Goal: Task Accomplishment & Management: Manage account settings

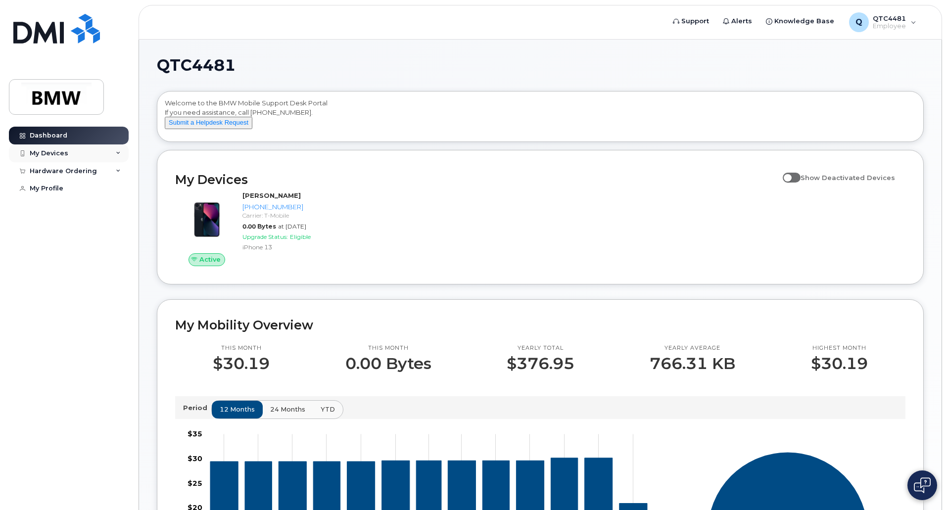
click at [76, 153] on div "My Devices" at bounding box center [69, 154] width 120 height 18
click at [95, 200] on div "([PERSON_NAME])" at bounding box center [90, 199] width 60 height 9
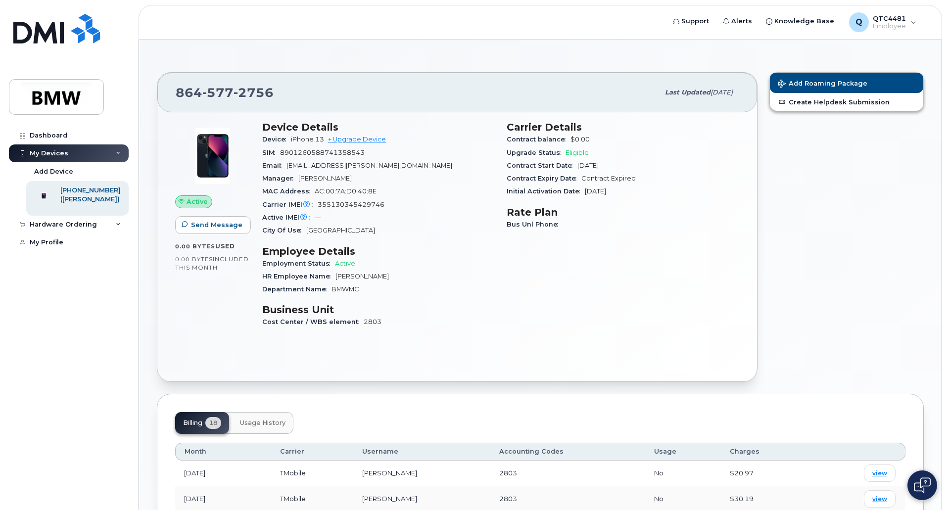
click at [471, 250] on h3 "Employee Details" at bounding box center [378, 251] width 233 height 12
click at [55, 244] on link "My Profile" at bounding box center [69, 243] width 120 height 18
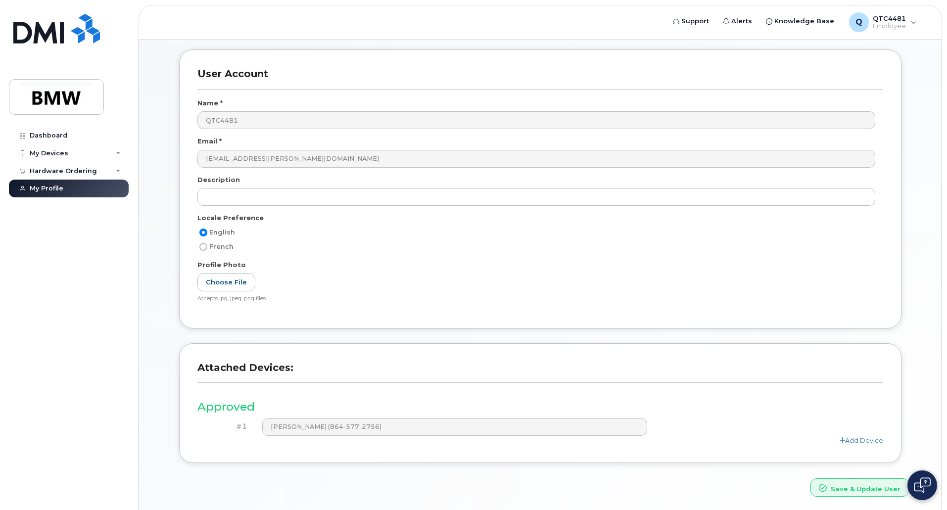
scroll to position [78, 0]
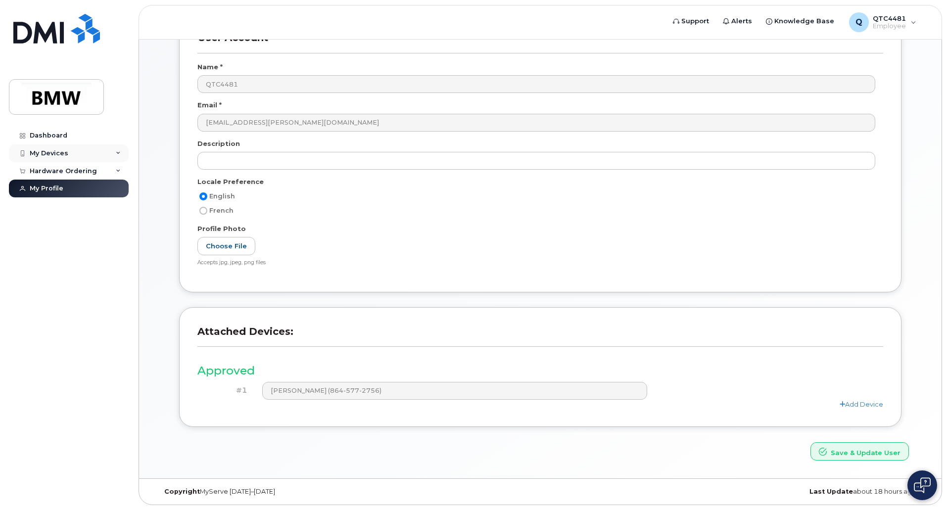
click at [72, 154] on div "My Devices" at bounding box center [69, 154] width 120 height 18
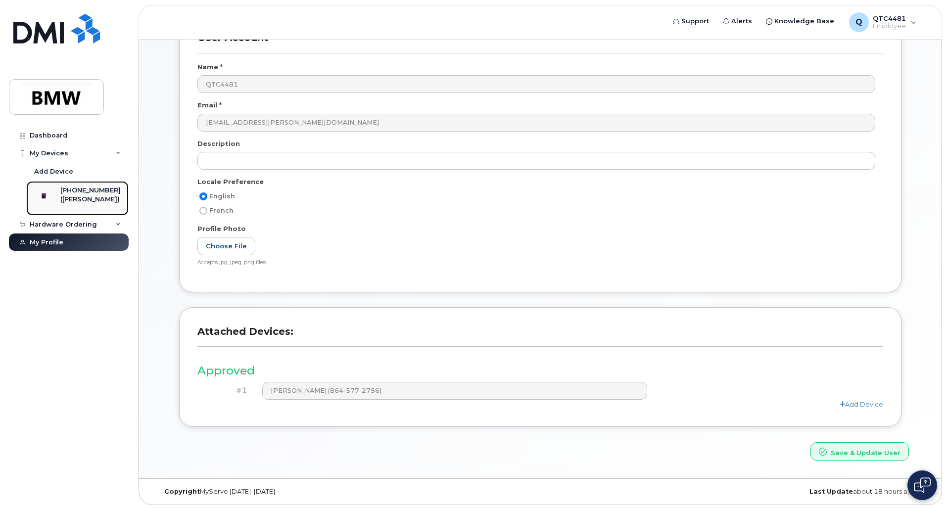
click at [73, 192] on div "[PHONE_NUMBER]" at bounding box center [90, 190] width 60 height 9
click at [173, 274] on div "User Account Name * QTC4481 Email * damian.garcia@bmwmc.com Description Locale …" at bounding box center [540, 160] width 737 height 294
click at [164, 276] on div "User Account Name * QTC4481 Email * damian.garcia@bmwmc.com Description Locale …" at bounding box center [540, 227] width 752 height 429
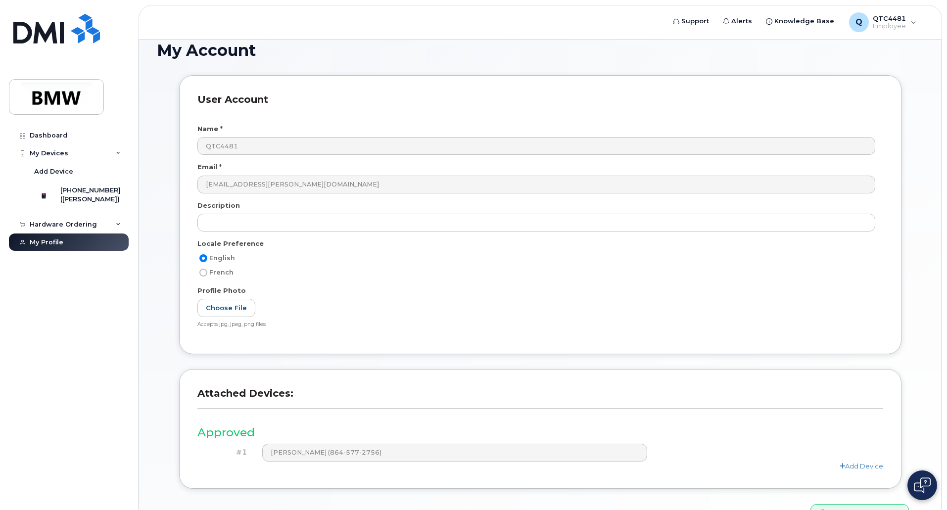
scroll to position [0, 0]
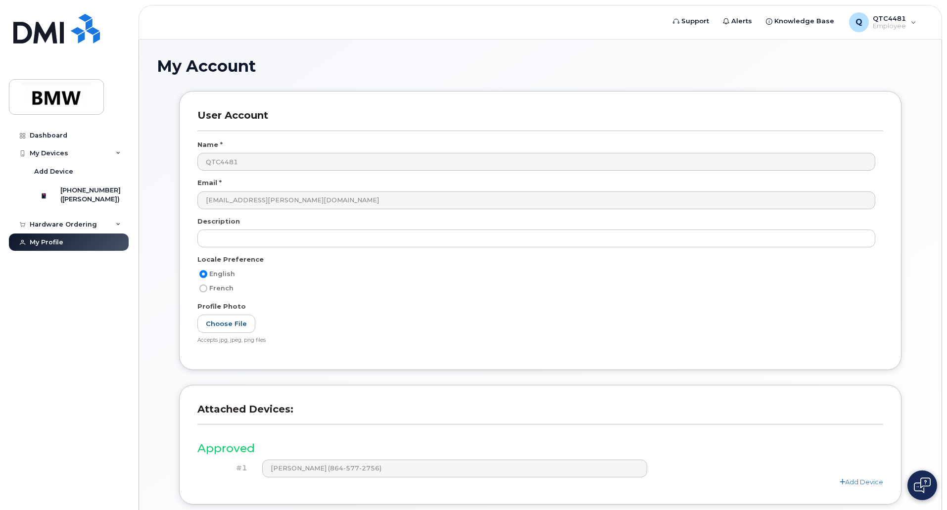
click at [162, 281] on div "User Account Name * QTC4481 Email * damian.garcia@bmwmc.com Description Locale …" at bounding box center [540, 315] width 767 height 448
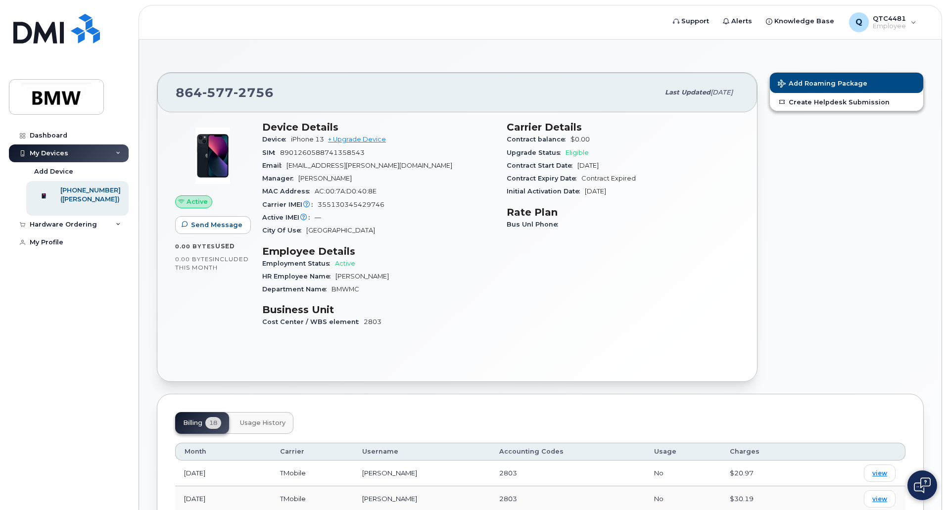
click at [487, 267] on div "Employment Status Active" at bounding box center [378, 263] width 233 height 13
click at [541, 298] on div "Carrier Details Contract balance $0.00 Upgrade Status Eligible Contract Start D…" at bounding box center [623, 228] width 244 height 227
click at [52, 134] on div "Dashboard" at bounding box center [49, 136] width 38 height 8
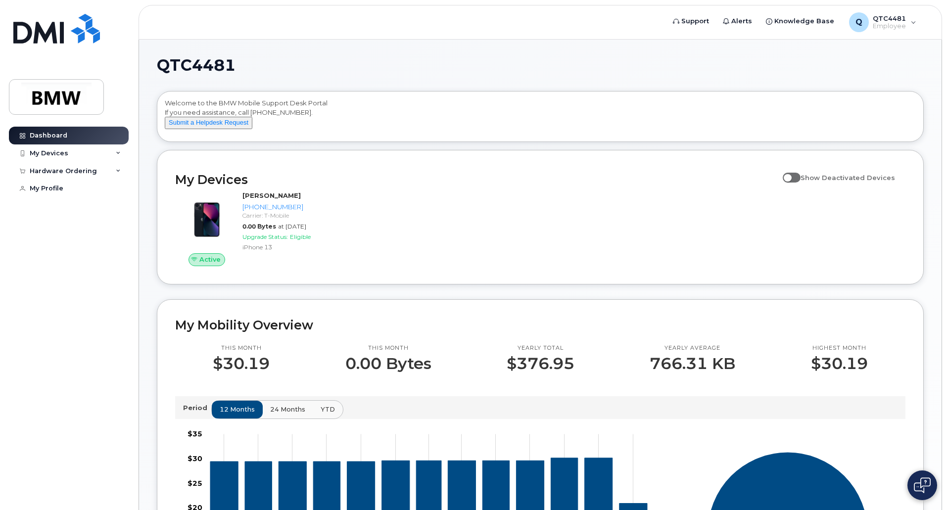
click at [299, 117] on div "Welcome to the BMW Mobile Support Desk Portal If you need assistance, call 800-…" at bounding box center [540, 118] width 751 height 40
click at [638, 109] on div "Welcome to the BMW Mobile Support Desk Portal If you need assistance, call 800-…" at bounding box center [540, 118] width 751 height 40
click at [793, 183] on span at bounding box center [792, 178] width 18 height 10
click at [791, 176] on input "Show Deactivated Devices" at bounding box center [787, 172] width 8 height 8
click at [801, 183] on span at bounding box center [792, 178] width 18 height 10
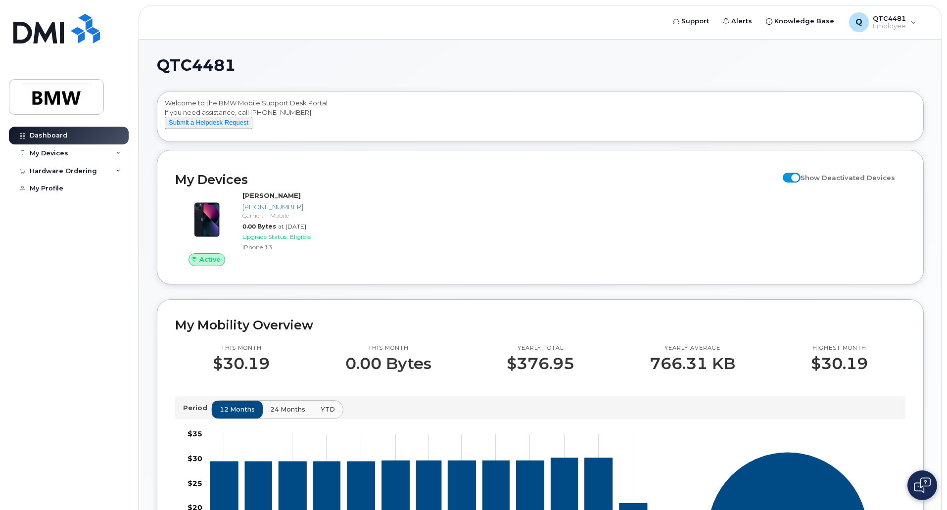
click at [791, 176] on input "Show Deactivated Devices" at bounding box center [787, 172] width 8 height 8
checkbox input "false"
click at [628, 216] on div "Active Damian Garcia 864-577-2756 Carrier: T-Mobile 0.00 Bytes at Aug 01, 2025 …" at bounding box center [540, 228] width 742 height 87
click at [346, 113] on div "Welcome to the BMW Mobile Support Desk Portal If you need assistance, call 800-…" at bounding box center [540, 118] width 751 height 40
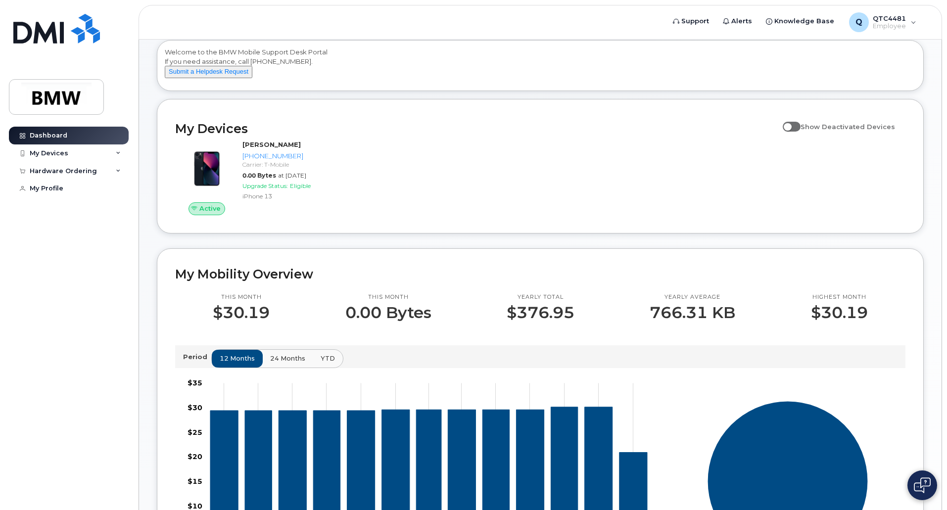
scroll to position [99, 0]
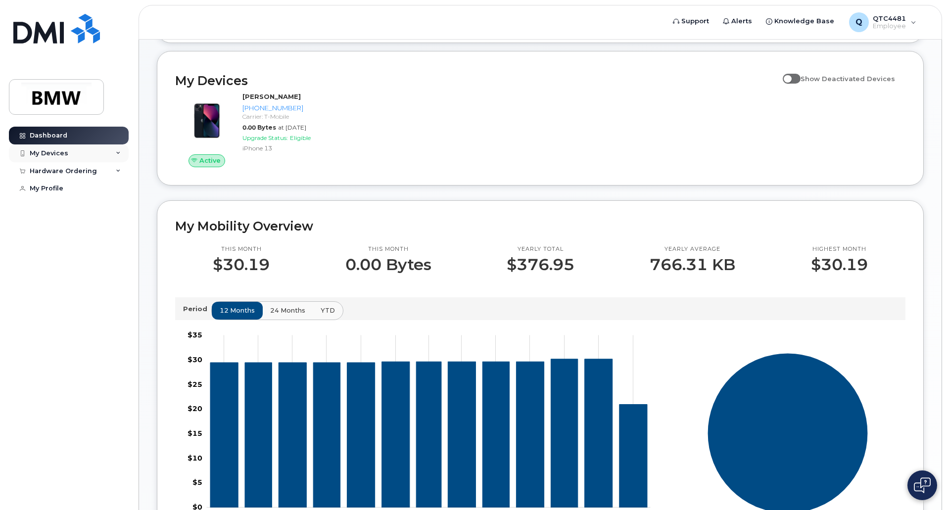
click at [64, 151] on div "My Devices" at bounding box center [49, 153] width 39 height 8
click at [115, 198] on div "([PERSON_NAME])" at bounding box center [90, 199] width 60 height 9
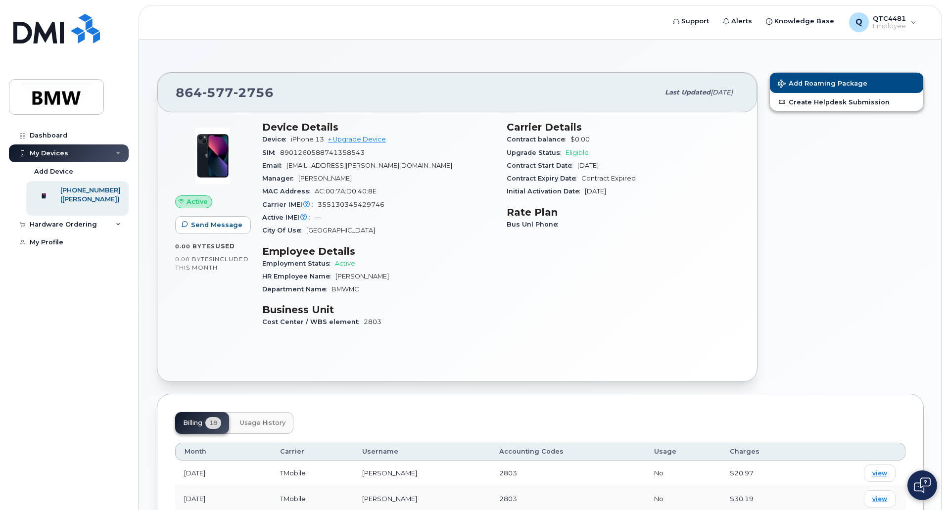
click at [123, 365] on div "Dashboard My Devices Add Device 864-577-2756 (Damian Garcia) Hardware Ordering …" at bounding box center [70, 311] width 122 height 369
click at [58, 136] on div "Dashboard" at bounding box center [49, 136] width 38 height 8
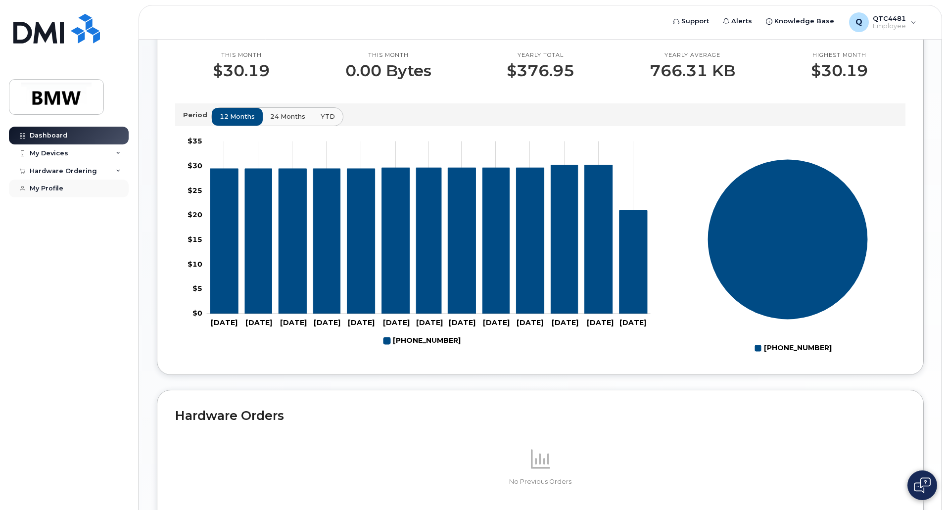
scroll to position [236, 0]
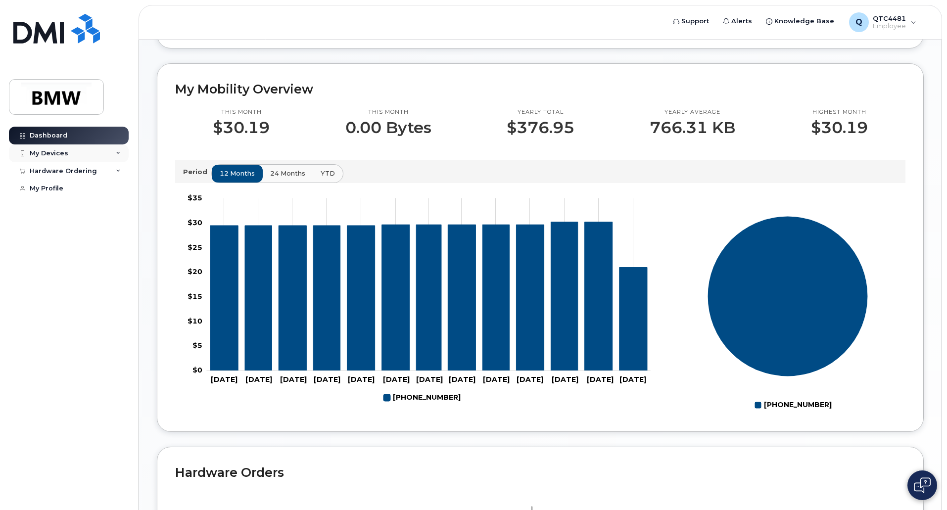
click at [51, 154] on div "My Devices" at bounding box center [49, 153] width 39 height 8
click at [57, 195] on div at bounding box center [44, 196] width 26 height 20
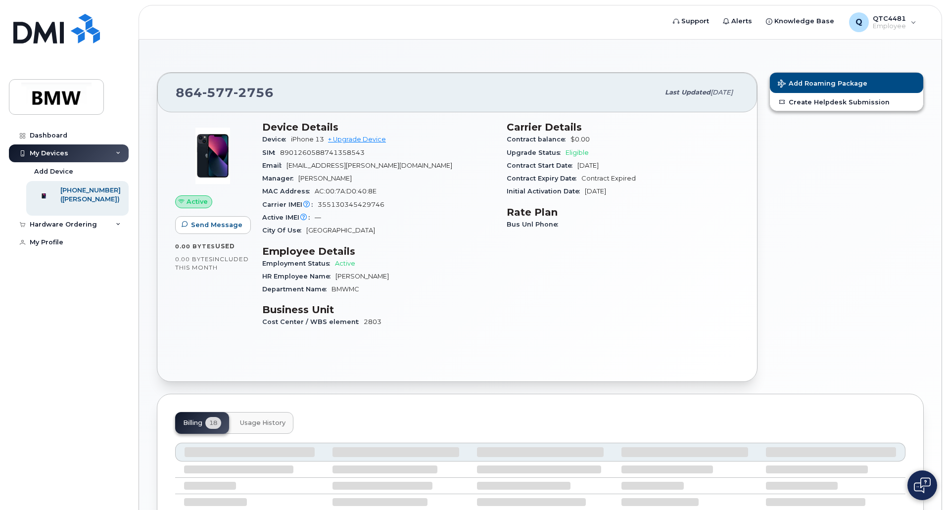
click at [797, 226] on div "Add Roaming Package Create Helpdesk Submission" at bounding box center [847, 227] width 166 height 322
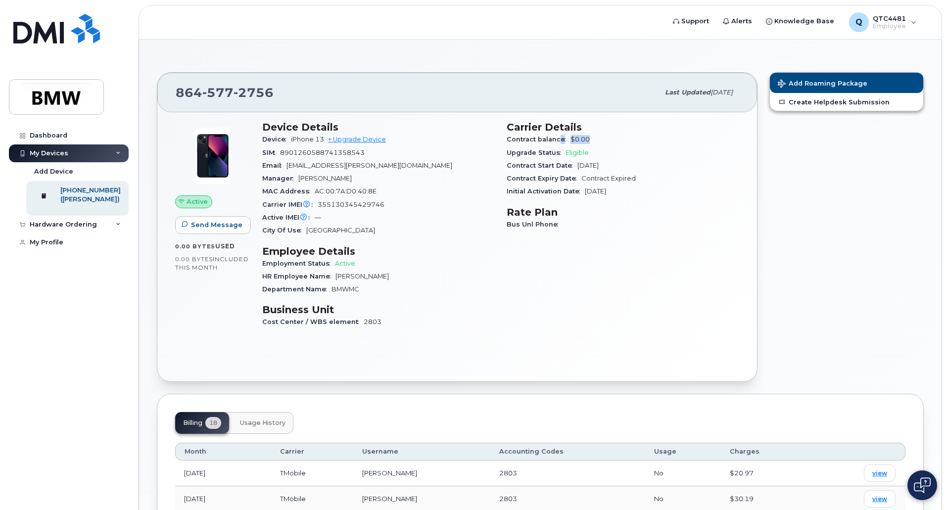
drag, startPoint x: 592, startPoint y: 136, endPoint x: 558, endPoint y: 144, distance: 35.4
click at [558, 144] on div "Contract balance $0.00" at bounding box center [623, 139] width 233 height 13
click at [742, 174] on div "Carrier Details Contract balance $0.00 Upgrade Status Eligible Contract Start D…" at bounding box center [623, 228] width 244 height 227
drag, startPoint x: 639, startPoint y: 177, endPoint x: 578, endPoint y: 180, distance: 61.4
click at [578, 180] on div "Contract Expiry Date Contract Expired" at bounding box center [623, 178] width 233 height 13
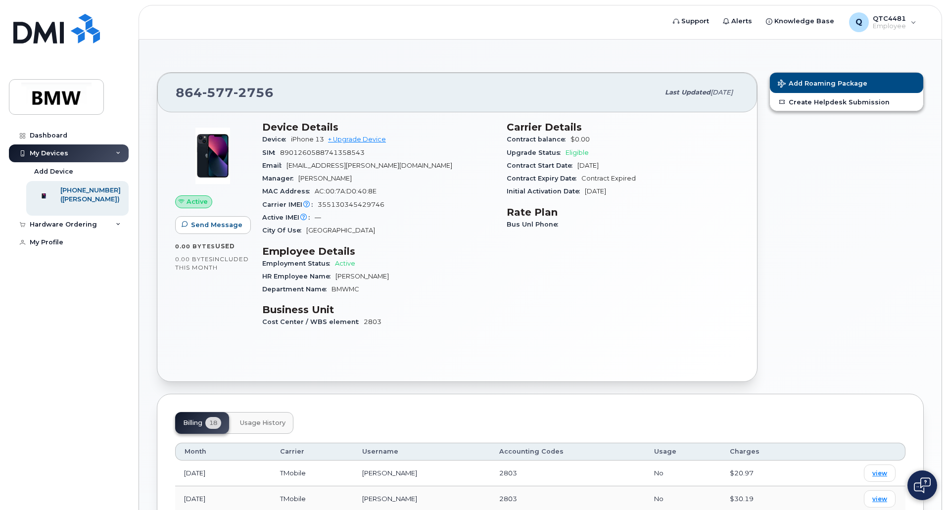
click at [633, 201] on div "Carrier Details Contract balance $0.00 Upgrade Status Eligible Contract Start D…" at bounding box center [623, 228] width 244 height 227
click at [620, 217] on h3 "Rate Plan" at bounding box center [623, 212] width 233 height 12
drag, startPoint x: 629, startPoint y: 191, endPoint x: 581, endPoint y: 189, distance: 48.0
click at [584, 190] on div "Initial Activation Date Dec 01, 2022" at bounding box center [623, 191] width 233 height 13
click at [653, 210] on h3 "Rate Plan" at bounding box center [623, 212] width 233 height 12
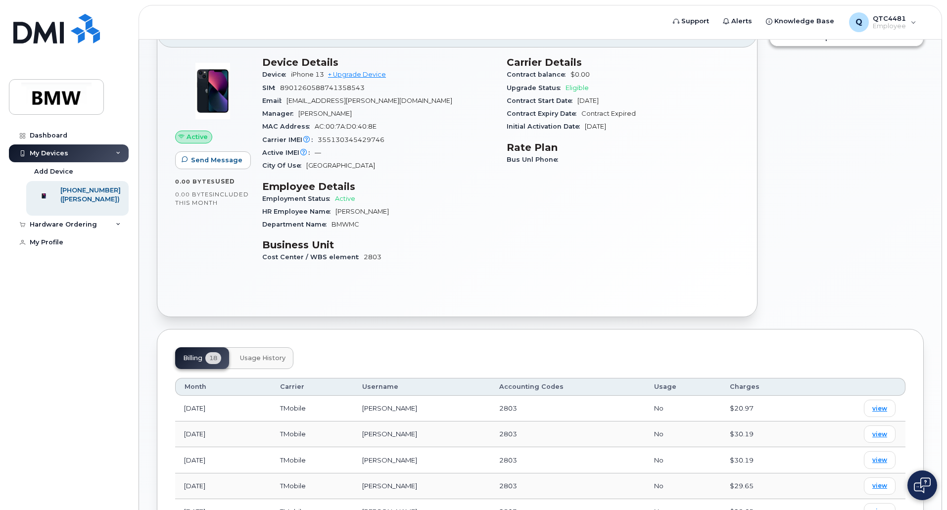
scroll to position [247, 0]
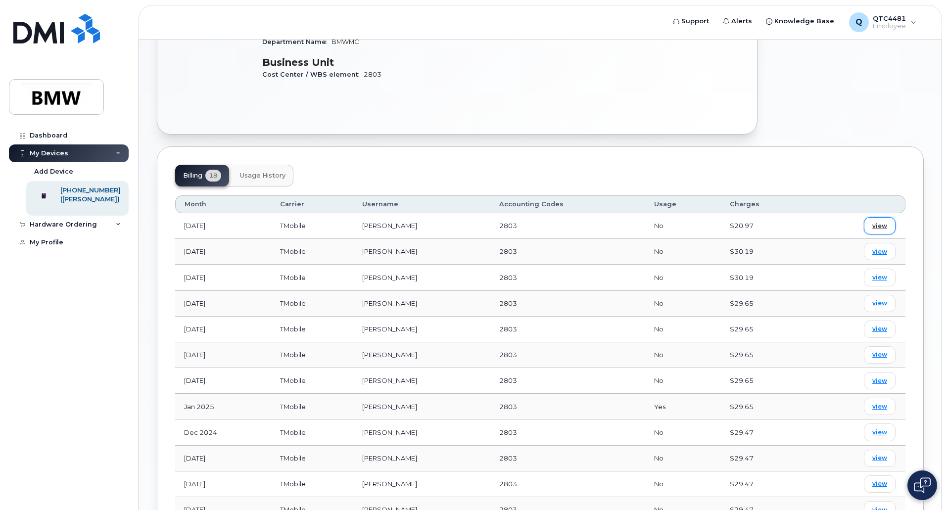
click at [877, 226] on span "view" at bounding box center [880, 226] width 15 height 9
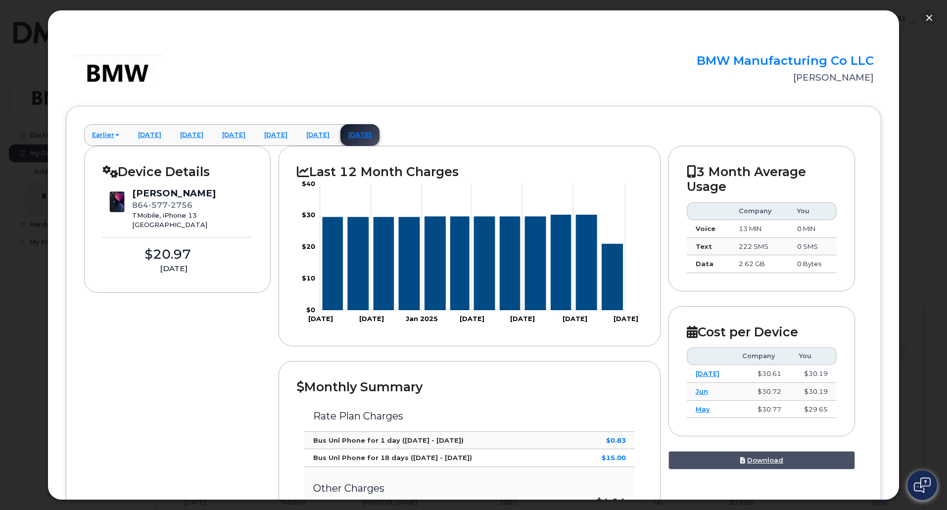
scroll to position [99, 0]
click at [338, 137] on link "July 2025" at bounding box center [317, 135] width 39 height 22
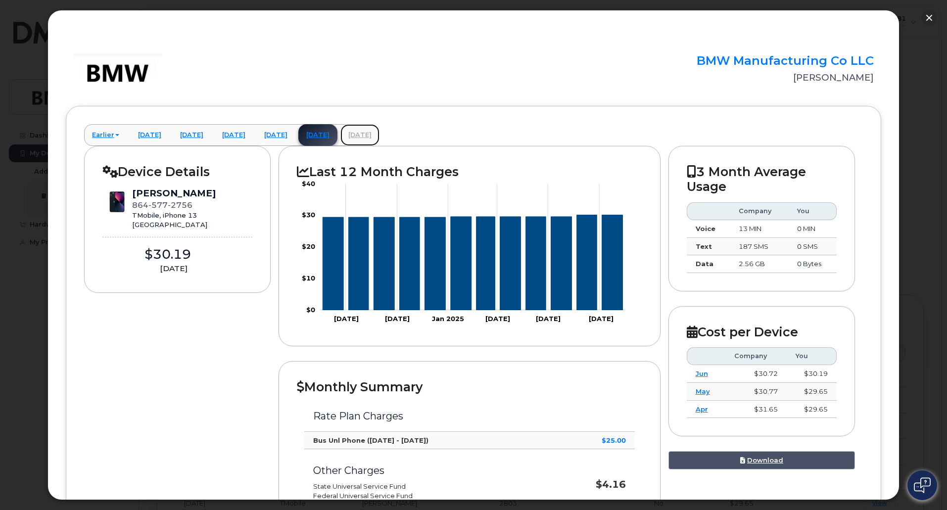
click at [380, 137] on link "August 2025" at bounding box center [360, 135] width 39 height 22
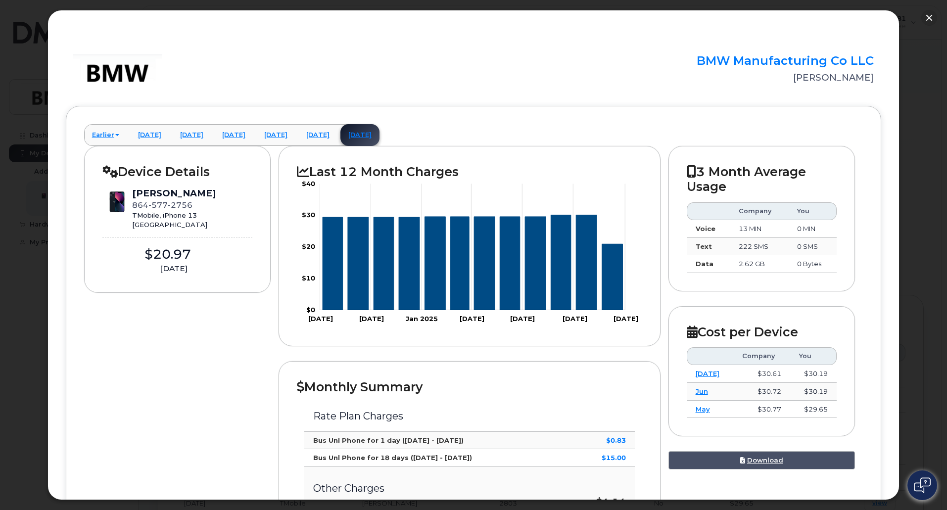
click at [931, 19] on button "button" at bounding box center [930, 18] width 16 height 16
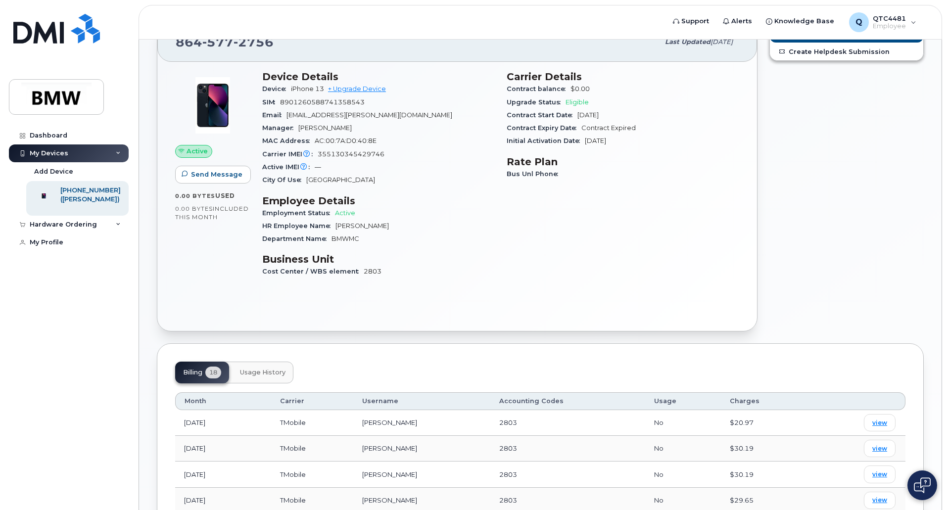
scroll to position [49, 0]
drag, startPoint x: 348, startPoint y: 129, endPoint x: 260, endPoint y: 130, distance: 88.6
click at [260, 130] on div "Device Details Device iPhone 13 + Upgrade Device SIM 8901260588741358543 Email …" at bounding box center [378, 179] width 244 height 227
click at [489, 251] on div "Device Details Device iPhone 13 + Upgrade Device SIM 8901260588741358543 Email …" at bounding box center [378, 179] width 244 height 227
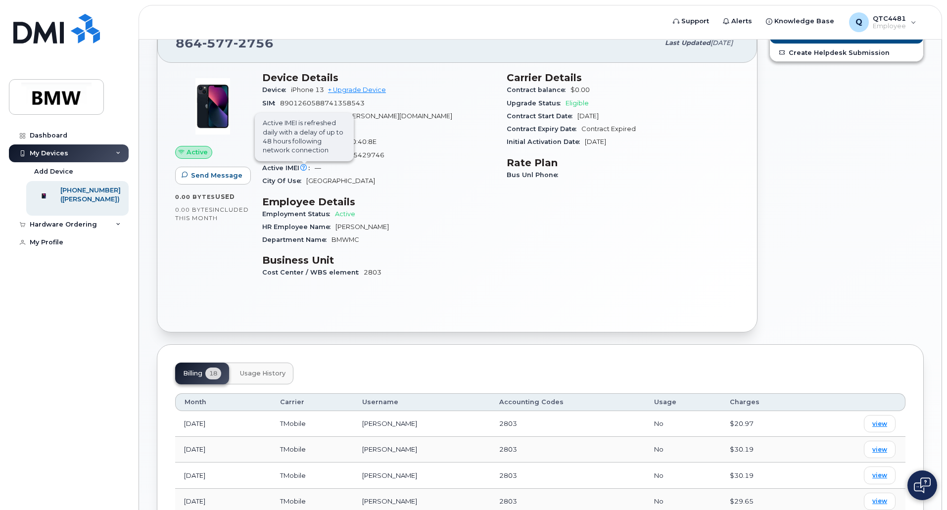
click at [301, 168] on icon at bounding box center [303, 168] width 6 height 6
click at [303, 167] on icon at bounding box center [303, 168] width 6 height 6
click at [208, 173] on span "Send Message" at bounding box center [216, 175] width 51 height 9
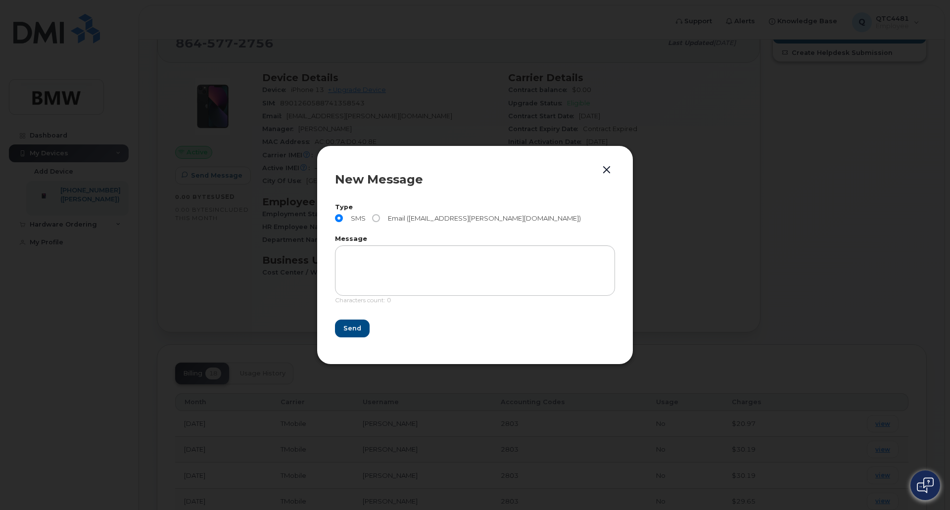
click at [606, 172] on button "button" at bounding box center [606, 170] width 15 height 14
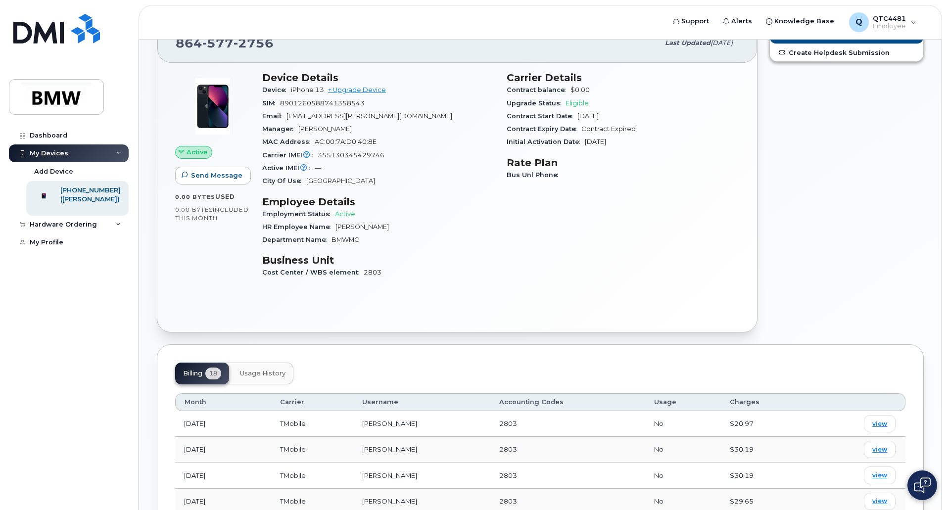
click at [445, 217] on div "Employment Status Active" at bounding box center [378, 214] width 233 height 13
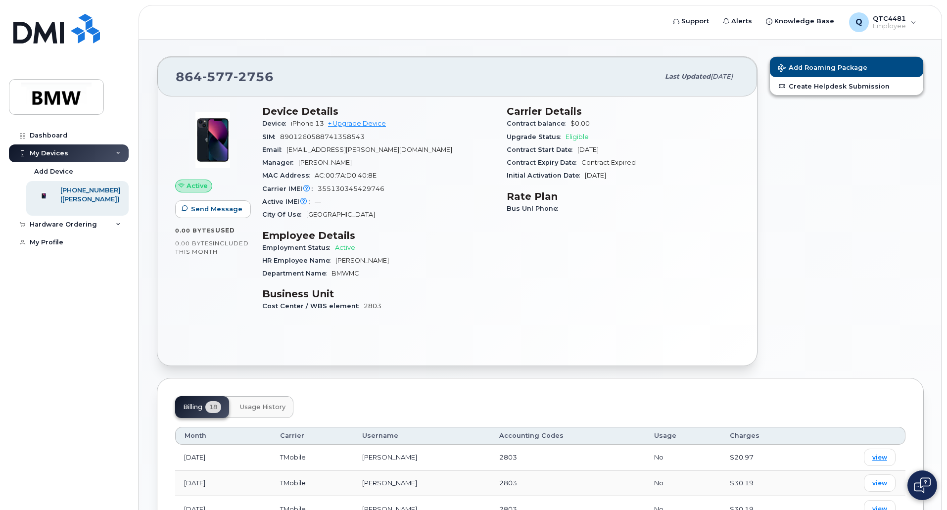
scroll to position [0, 0]
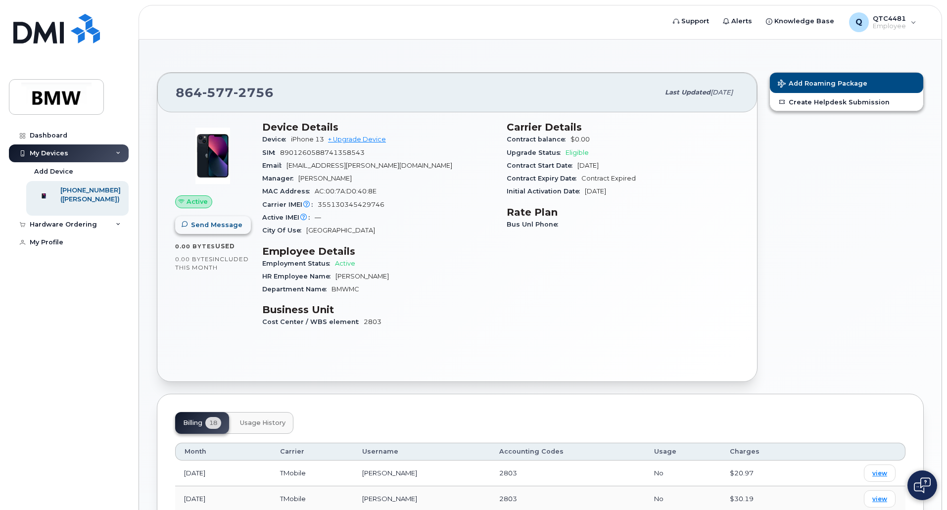
click at [206, 223] on span "Send Message" at bounding box center [216, 224] width 51 height 9
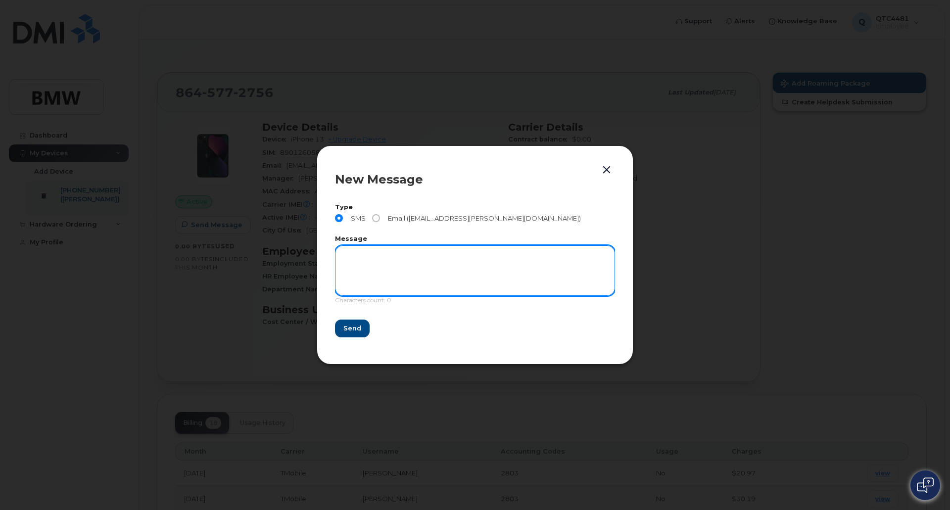
click at [390, 262] on textarea at bounding box center [475, 270] width 280 height 50
type textarea "hey"
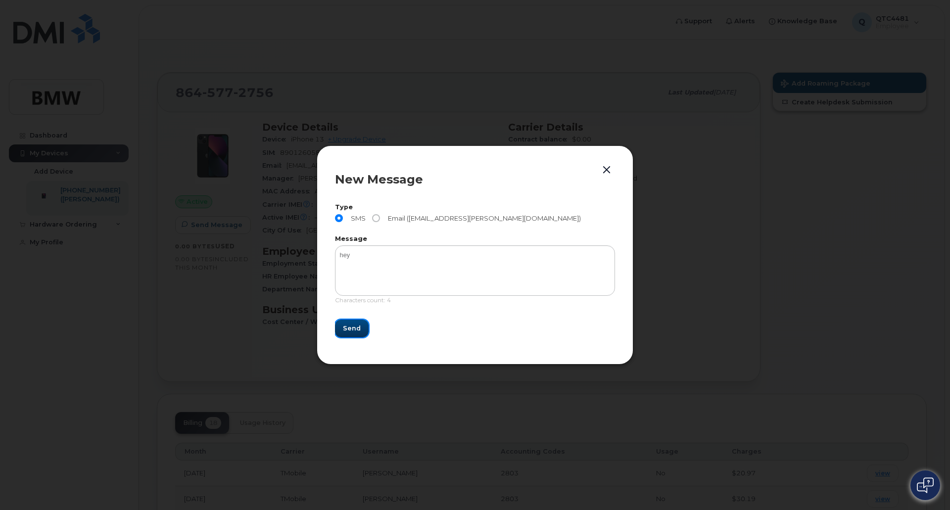
click at [345, 327] on span "Send" at bounding box center [352, 328] width 18 height 9
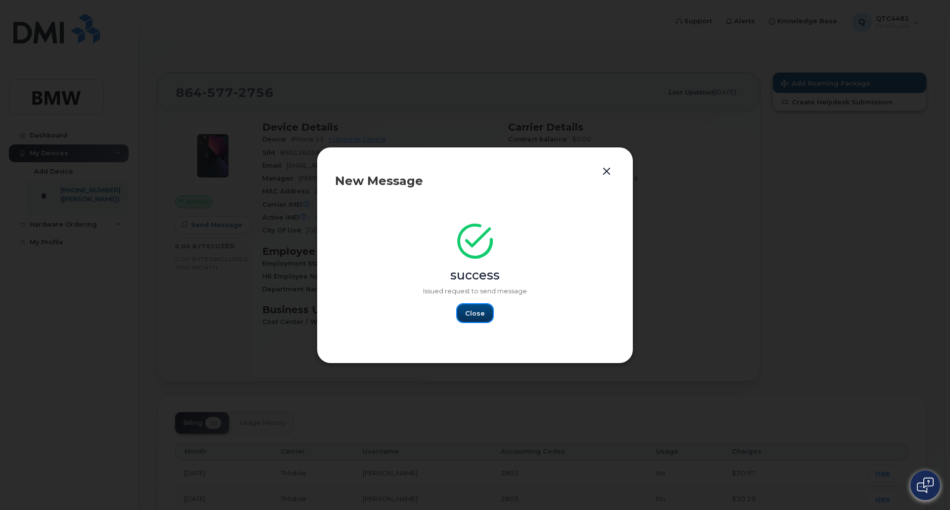
click at [474, 319] on button "Close" at bounding box center [475, 313] width 36 height 18
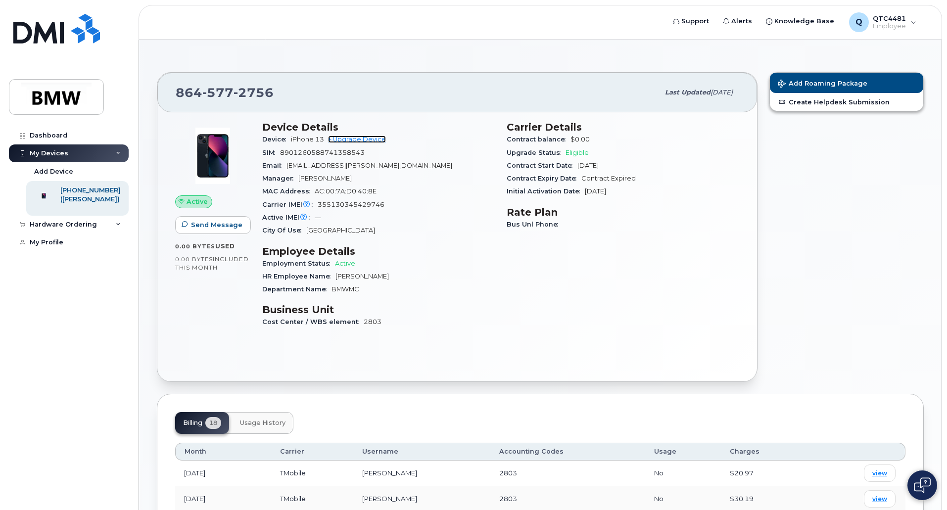
click at [381, 139] on link "+ Upgrade Device" at bounding box center [357, 139] width 58 height 7
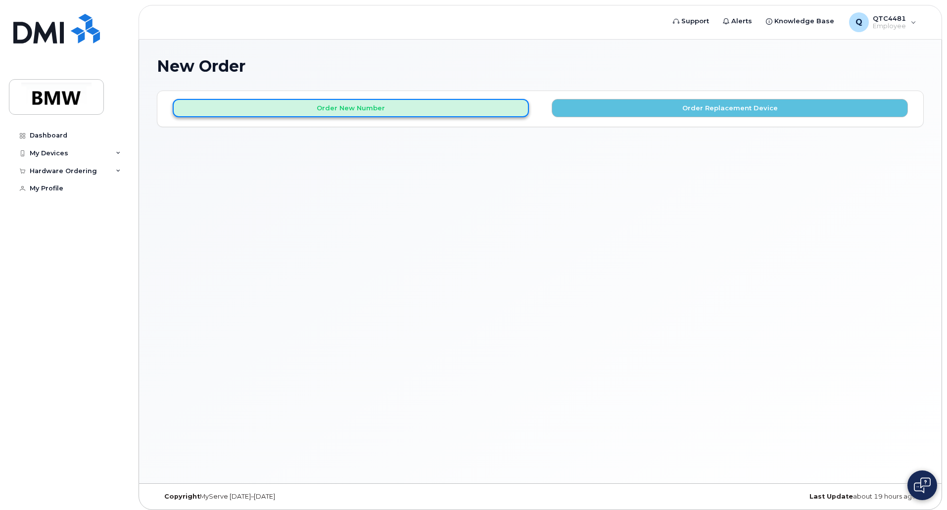
click at [331, 106] on button "Order New Number" at bounding box center [351, 108] width 356 height 18
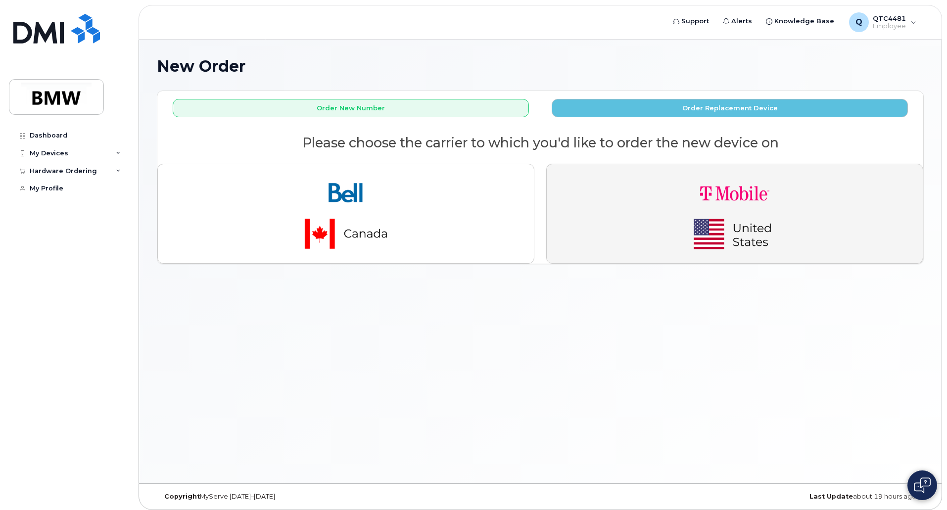
click at [752, 253] on img "button" at bounding box center [735, 213] width 139 height 83
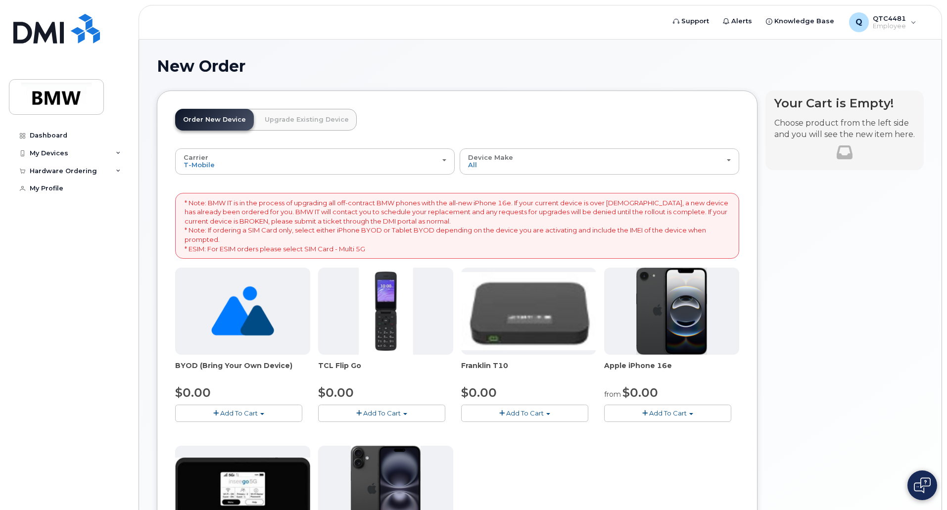
click at [761, 216] on div "Order New Device Upgrade Existing Device Order new device and new line Order ne…" at bounding box center [540, 386] width 767 height 590
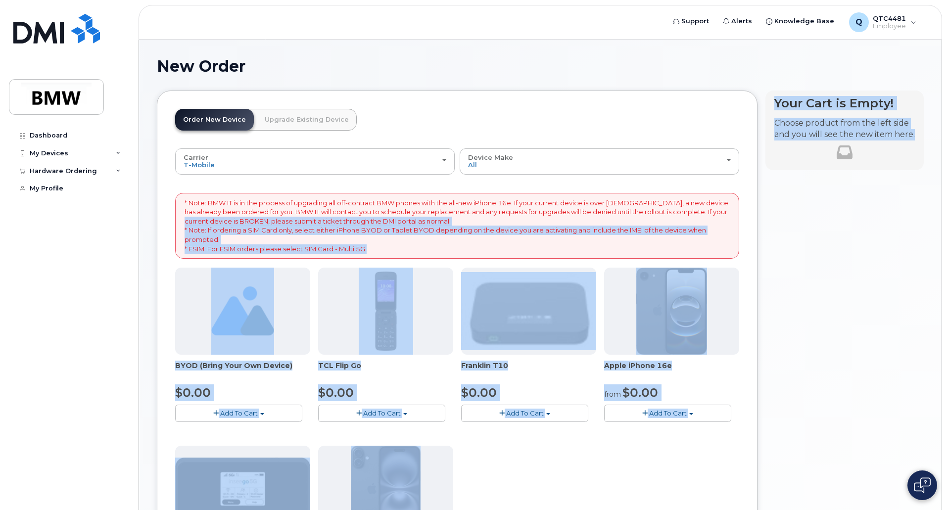
click at [749, 228] on div "Order New Device Upgrade Existing Device Order new device and new line Order ne…" at bounding box center [457, 379] width 601 height 576
click at [809, 201] on div "Your Cart is Empty! Choose product from the left side and you will see the new …" at bounding box center [845, 386] width 158 height 590
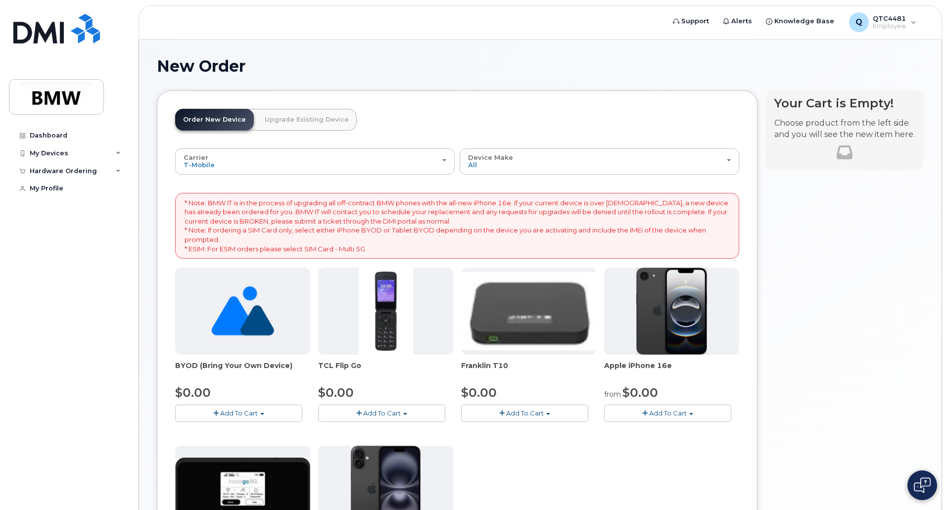
click at [310, 119] on link "Upgrade Existing Device" at bounding box center [307, 120] width 100 height 22
